Goal: Information Seeking & Learning: Learn about a topic

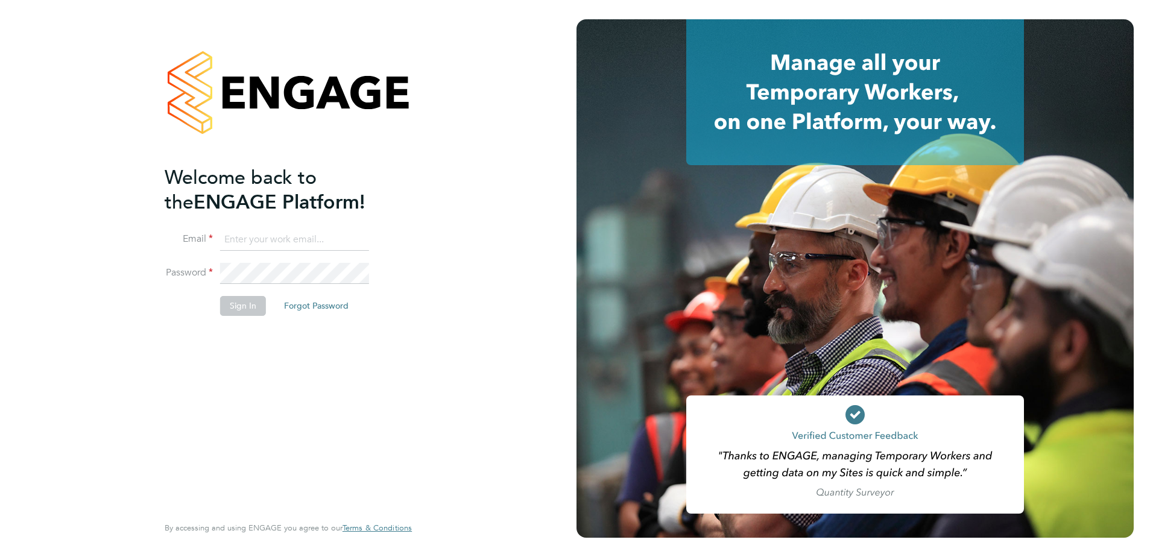
type input "[PERSON_NAME][EMAIL_ADDRESS][PERSON_NAME][DOMAIN_NAME]"
click at [240, 309] on button "Sign In" at bounding box center [243, 305] width 46 height 19
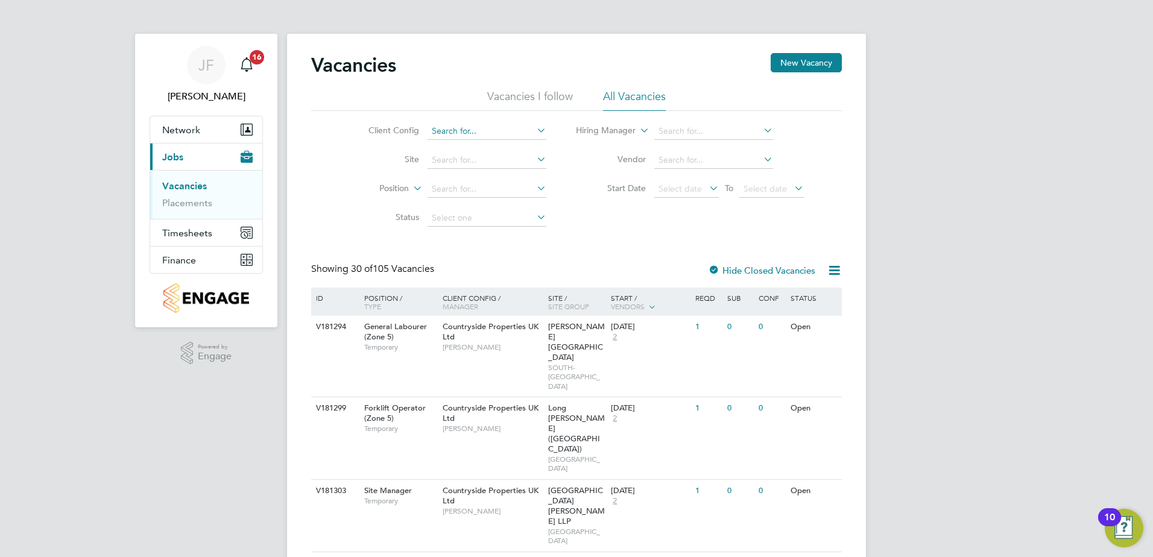
click at [513, 131] on input at bounding box center [487, 131] width 119 height 17
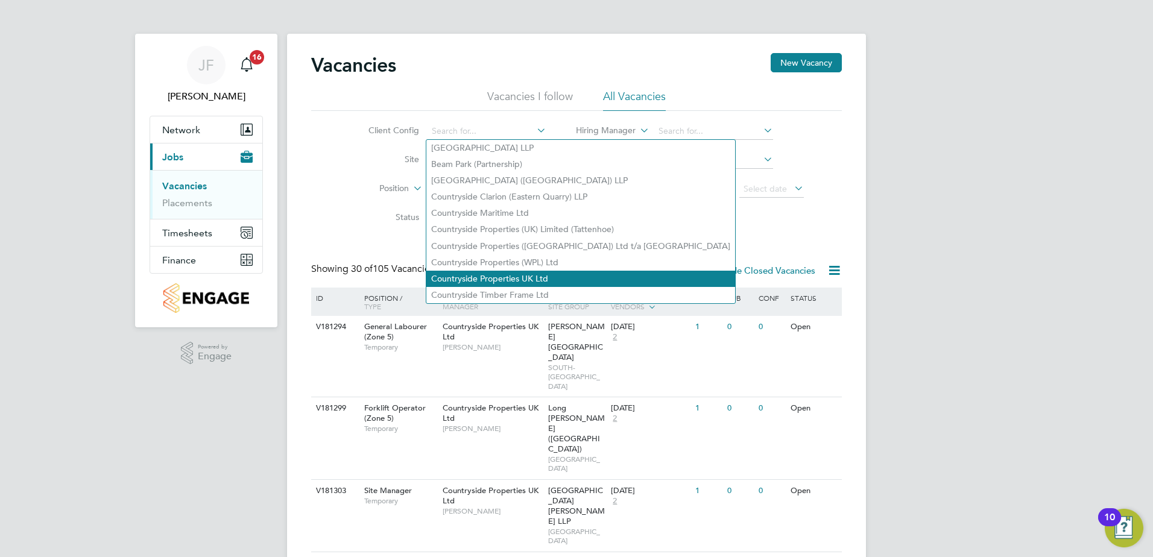
click at [543, 276] on li "Countryside Properties UK Ltd" at bounding box center [580, 279] width 309 height 16
type input "Countryside Properties UK Ltd"
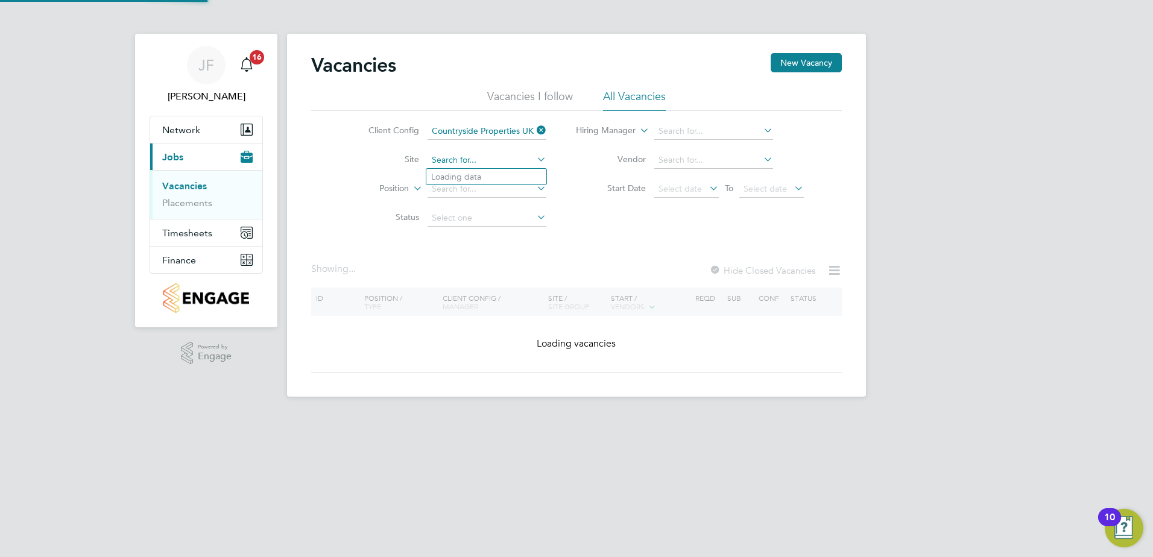
click at [446, 161] on input at bounding box center [487, 160] width 119 height 17
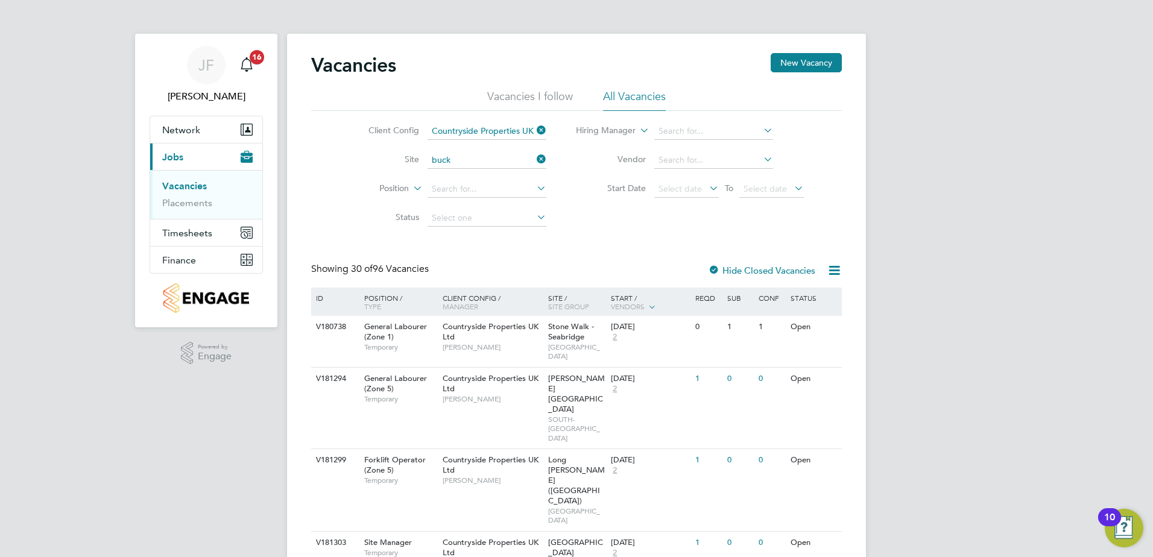
click at [498, 195] on li "Buck lers Ride, Crowthorne" at bounding box center [523, 193] width 194 height 16
type input "Bucklers Ride, Crowthorne"
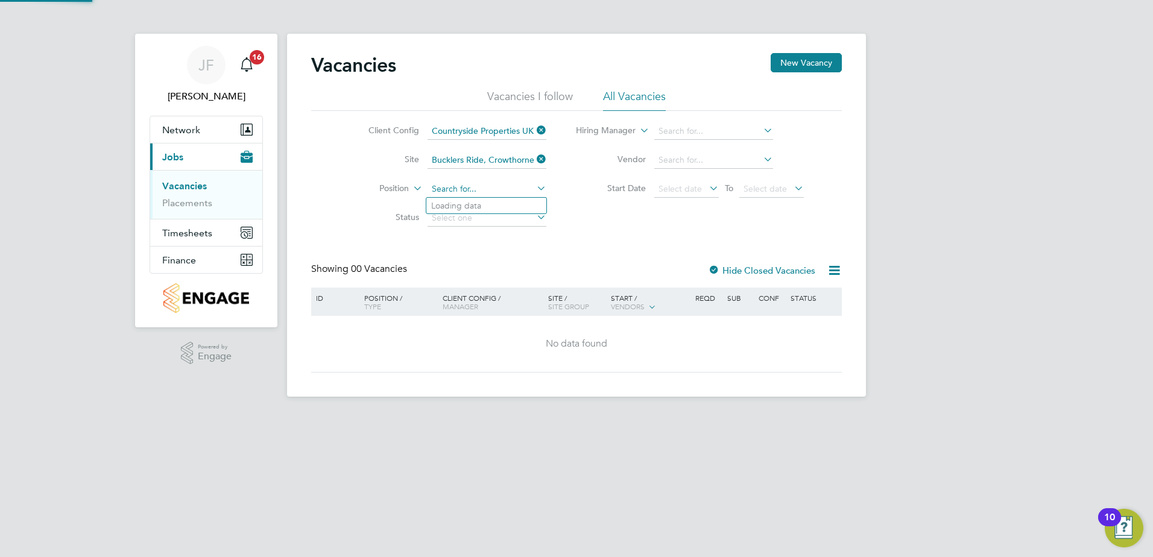
click at [470, 187] on input at bounding box center [487, 189] width 119 height 17
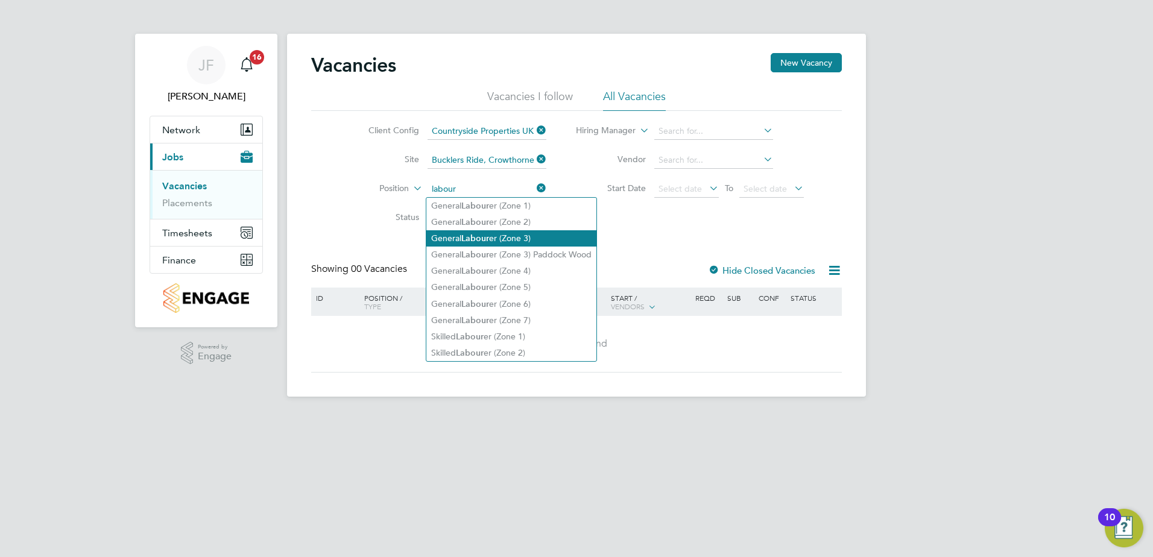
click at [517, 239] on li "General Labour er (Zone 3)" at bounding box center [511, 238] width 170 height 16
type input "General Labourer (Zone 3)"
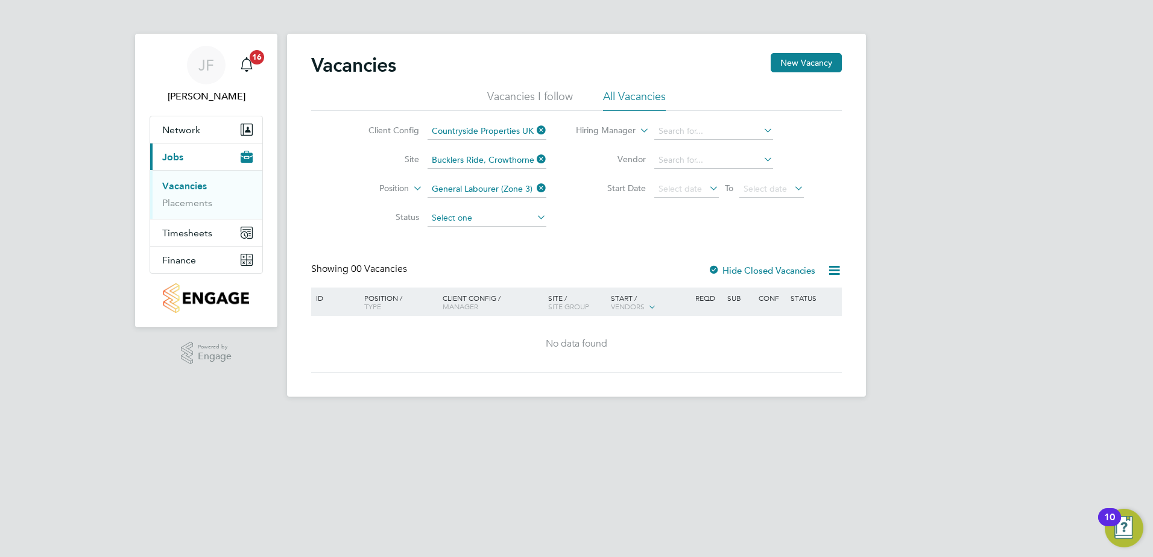
click at [514, 216] on input at bounding box center [487, 218] width 119 height 17
click at [637, 233] on div "Vacancies New Vacancy Vacancies I follow All Vacancies Client Config Countrysid…" at bounding box center [576, 213] width 531 height 320
click at [580, 235] on div "Vacancies New Vacancy Vacancies I follow All Vacancies Client Config Countrysid…" at bounding box center [576, 213] width 531 height 320
click at [549, 101] on li "Vacancies I follow" at bounding box center [530, 100] width 86 height 22
click at [615, 248] on div "Vacancies New Vacancy Vacancies I follow All Vacancies Client Config Countrysid…" at bounding box center [576, 213] width 531 height 320
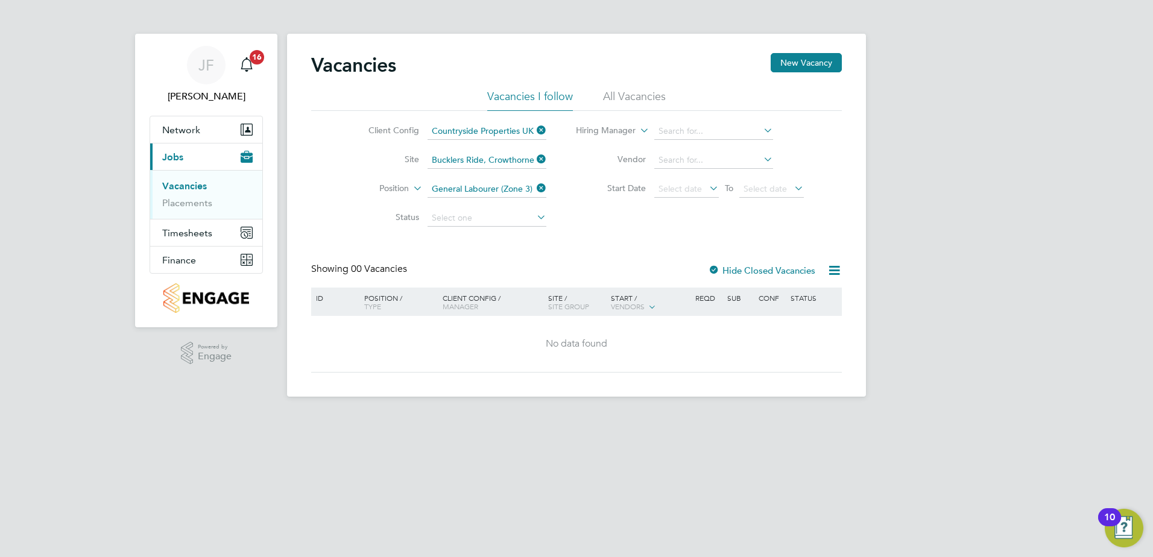
click at [534, 157] on icon at bounding box center [534, 159] width 0 height 17
click at [488, 158] on input at bounding box center [487, 160] width 119 height 17
click at [493, 178] on li "[GEOGRAPHIC_DATA]" at bounding box center [486, 177] width 120 height 16
type input "[GEOGRAPHIC_DATA]"
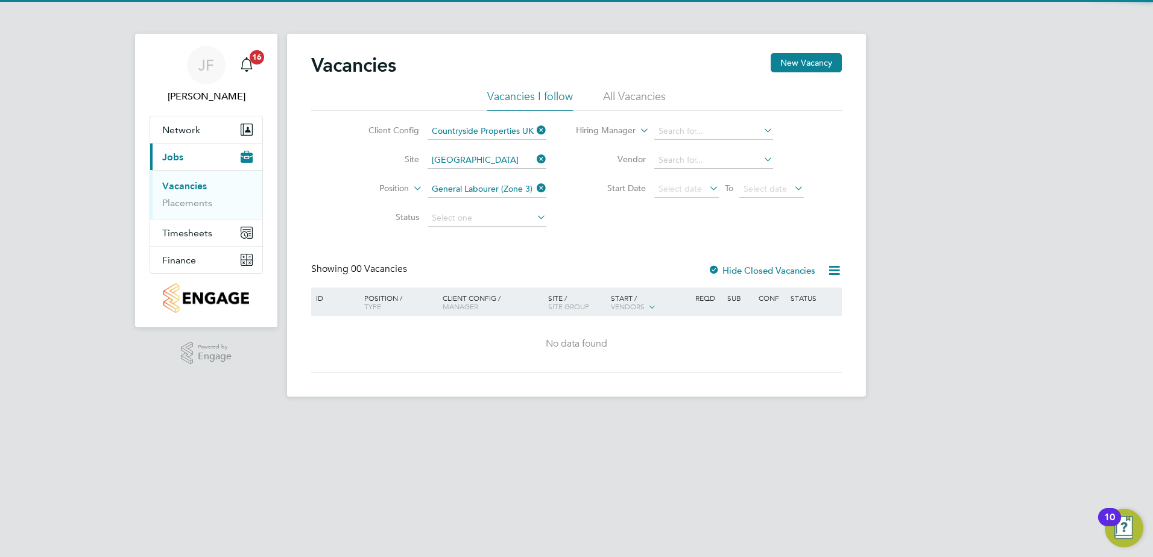
click at [639, 223] on div "Client Config Countryside Properties UK Ltd Site [GEOGRAPHIC_DATA] Position Gen…" at bounding box center [576, 172] width 531 height 122
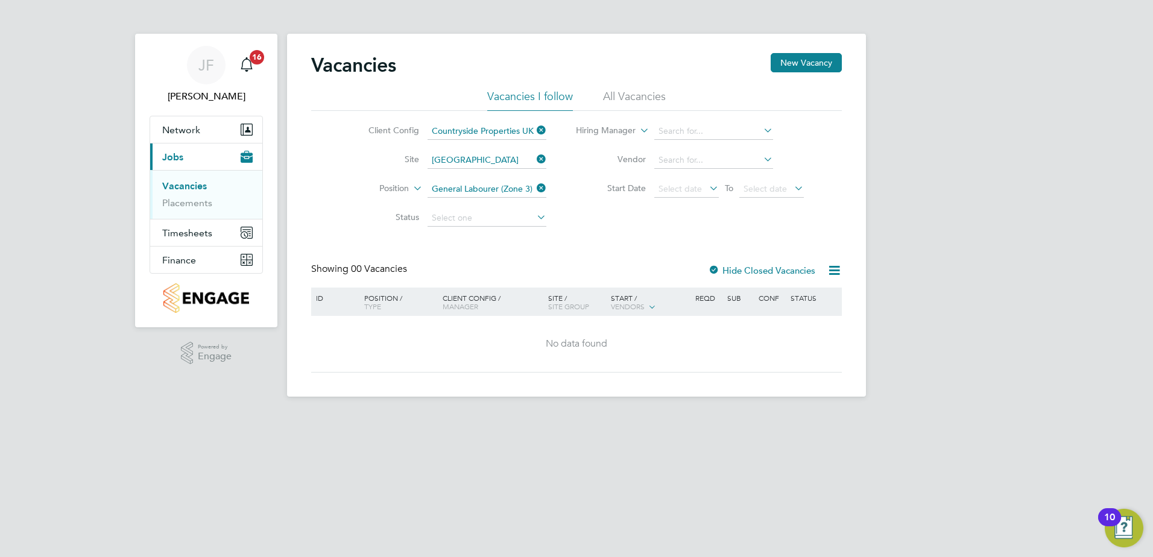
click at [778, 271] on label "Hide Closed Vacancies" at bounding box center [761, 270] width 107 height 11
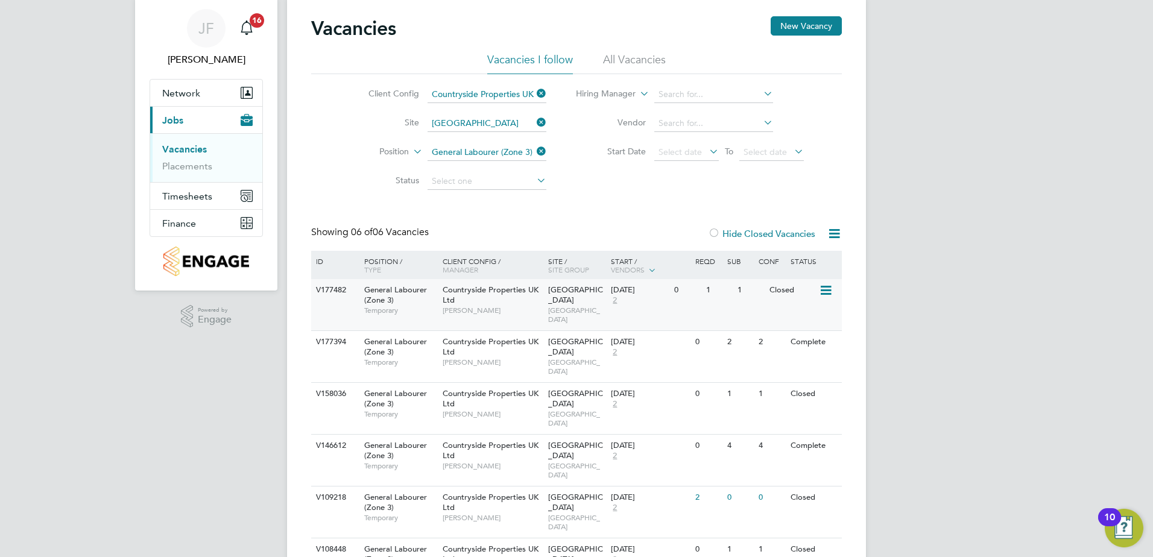
scroll to position [57, 0]
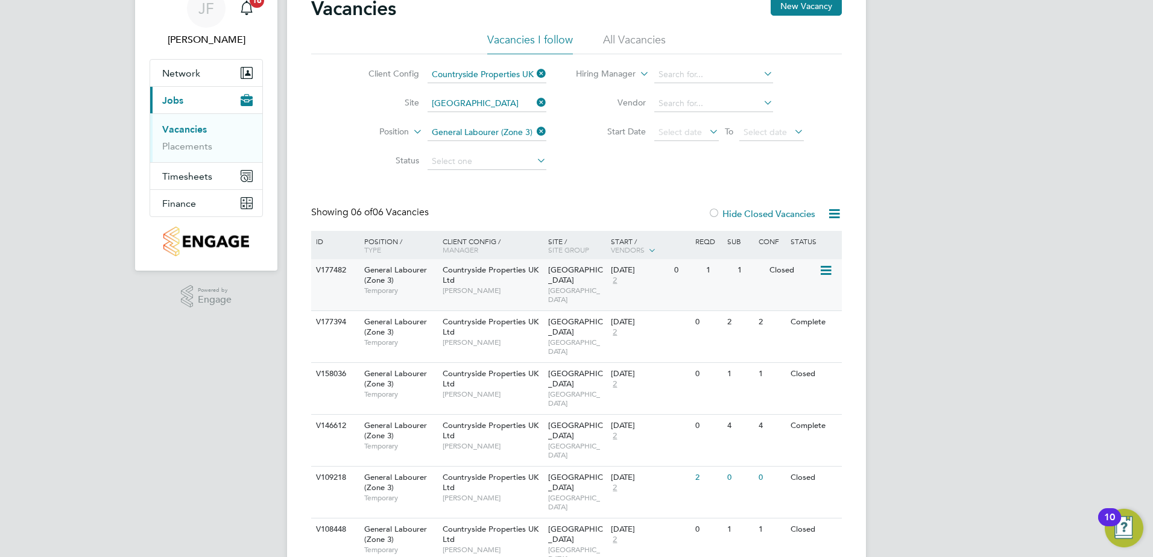
click at [823, 276] on icon at bounding box center [825, 271] width 12 height 14
click at [803, 294] on li "View Details" at bounding box center [795, 298] width 70 height 17
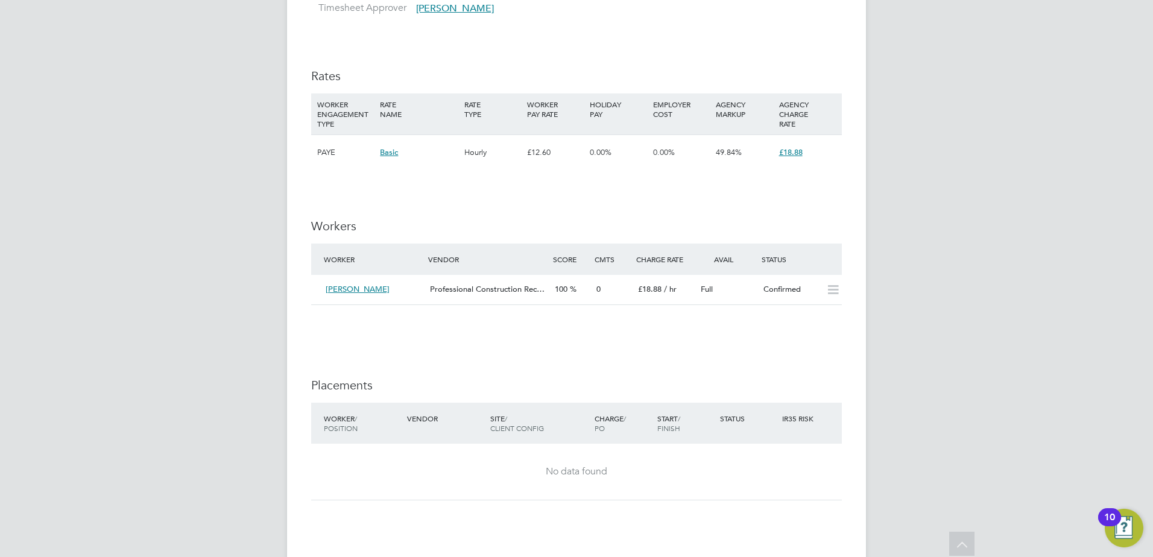
scroll to position [724, 0]
